Goal: Task Accomplishment & Management: Manage account settings

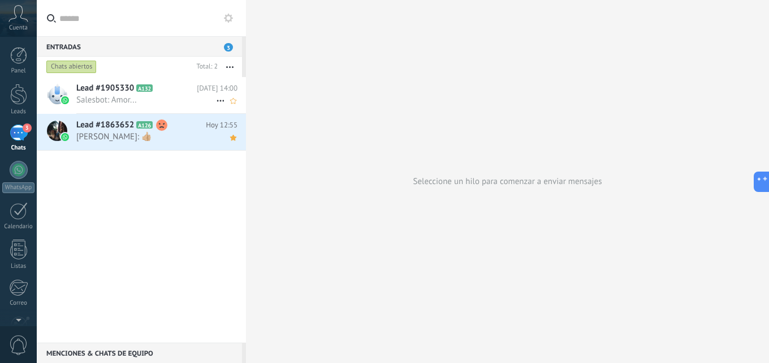
click at [122, 94] on span "Salesbot: Amor..." at bounding box center [146, 99] width 140 height 11
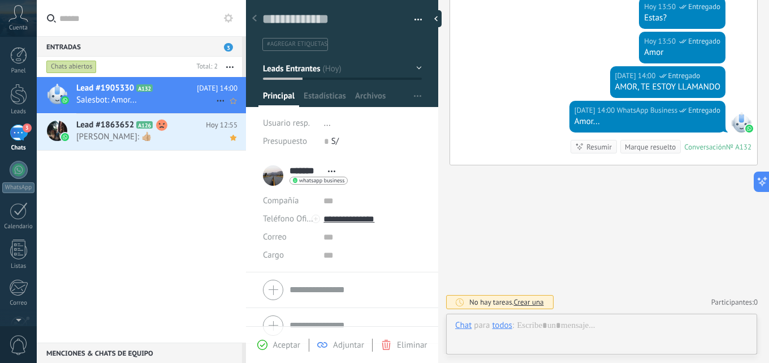
scroll to position [17, 0]
click at [219, 98] on icon at bounding box center [221, 101] width 14 height 14
click at [226, 110] on icon at bounding box center [224, 106] width 8 height 8
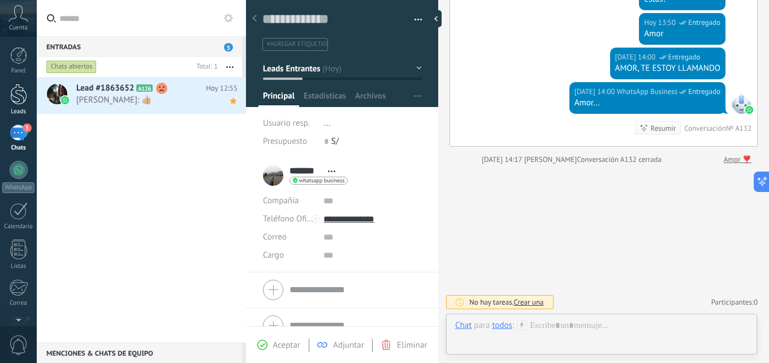
click at [27, 95] on div at bounding box center [18, 94] width 17 height 21
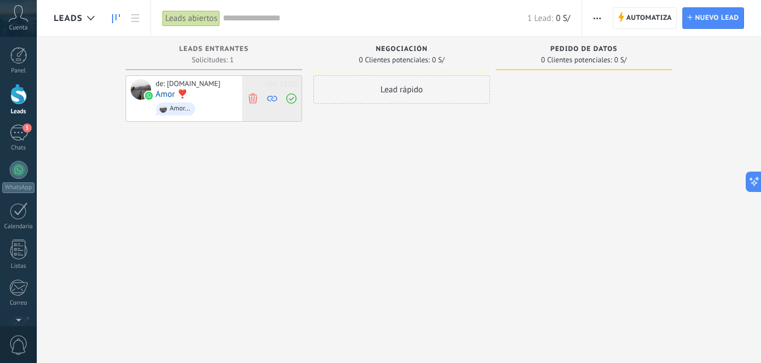
click at [244, 100] on div at bounding box center [271, 98] width 59 height 45
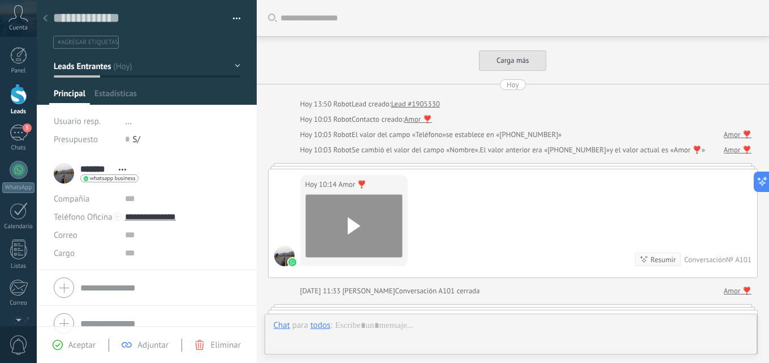
type textarea "**********"
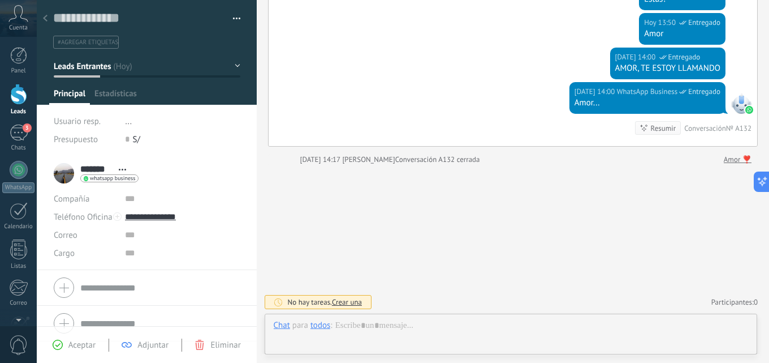
scroll to position [17, 0]
click at [232, 68] on button "Leads Entrantes" at bounding box center [147, 66] width 187 height 20
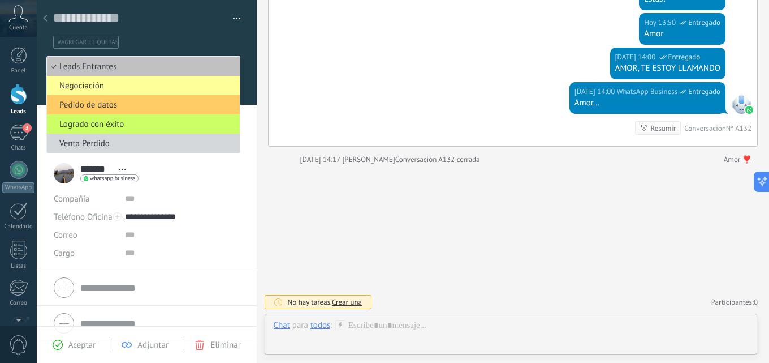
click at [228, 342] on span "Eliminar" at bounding box center [225, 344] width 30 height 11
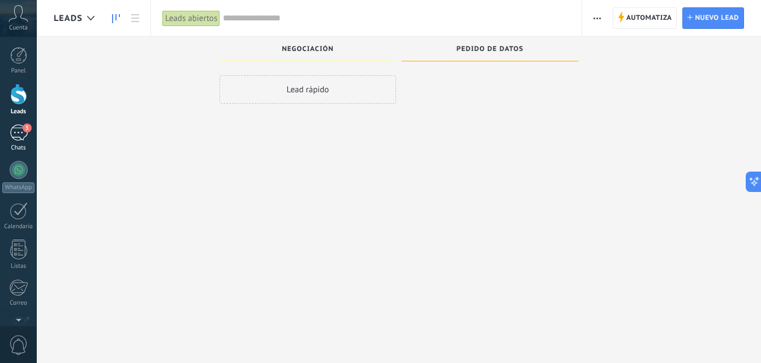
click at [22, 124] on div "3" at bounding box center [19, 132] width 18 height 16
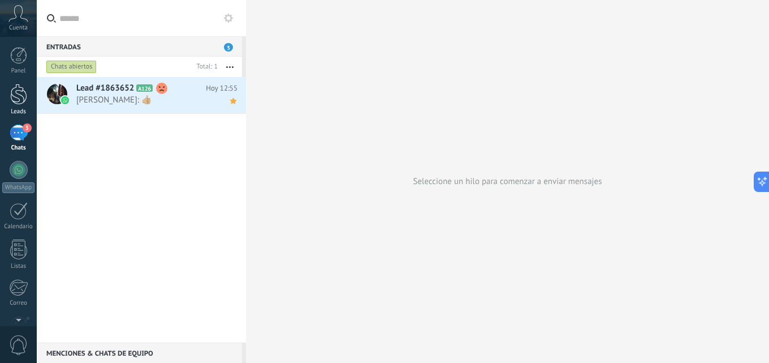
click at [9, 102] on link "Leads" at bounding box center [18, 100] width 37 height 32
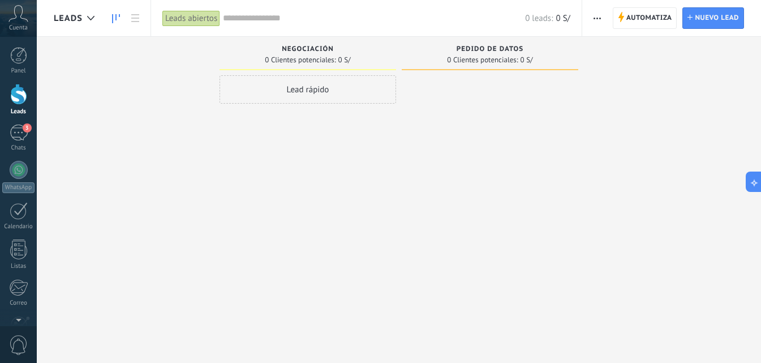
click at [232, 15] on input "text" at bounding box center [374, 18] width 302 height 12
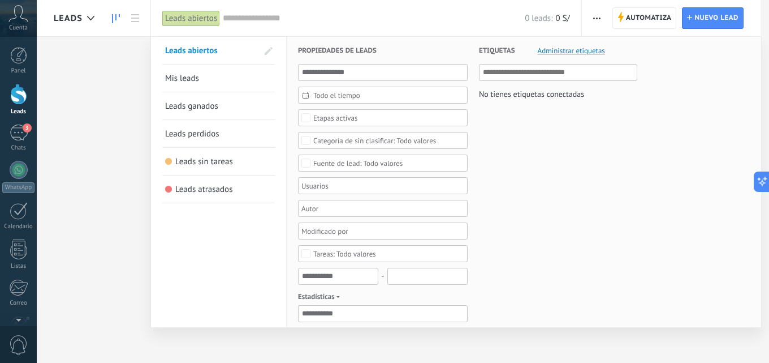
click at [37, 105] on div at bounding box center [384, 181] width 769 height 363
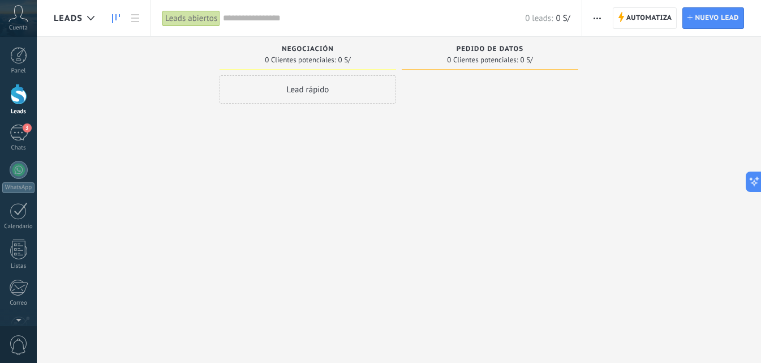
click at [17, 6] on icon at bounding box center [18, 13] width 20 height 17
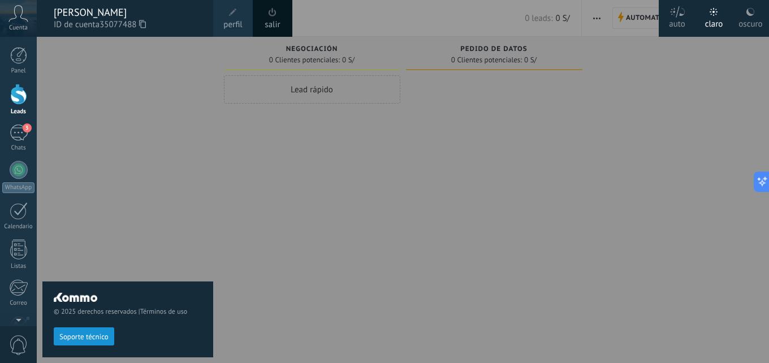
click at [143, 183] on div "© 2025 derechos reservados | Términos de uso Soporte técnico" at bounding box center [127, 200] width 171 height 326
click at [6, 141] on link "3 Chats" at bounding box center [18, 137] width 37 height 27
